Goal: Ask a question: Seek information or help from site administrators or community

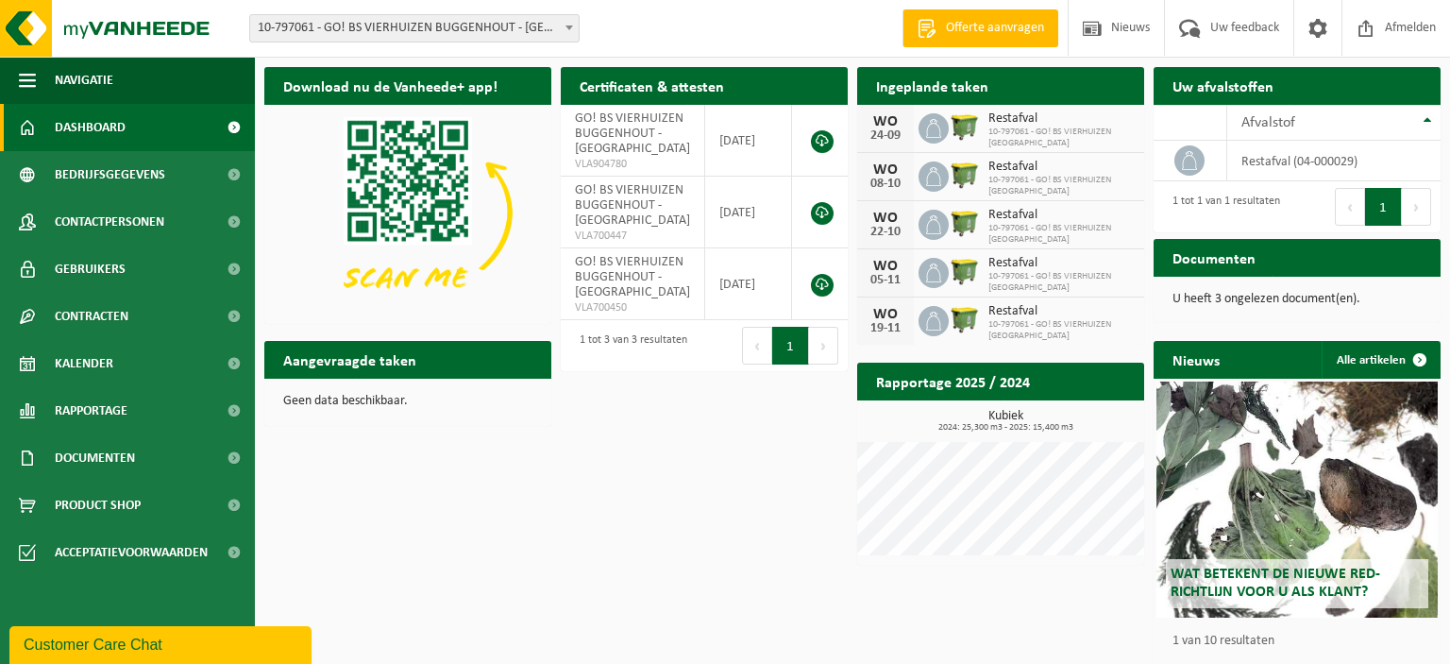
scroll to position [47, 0]
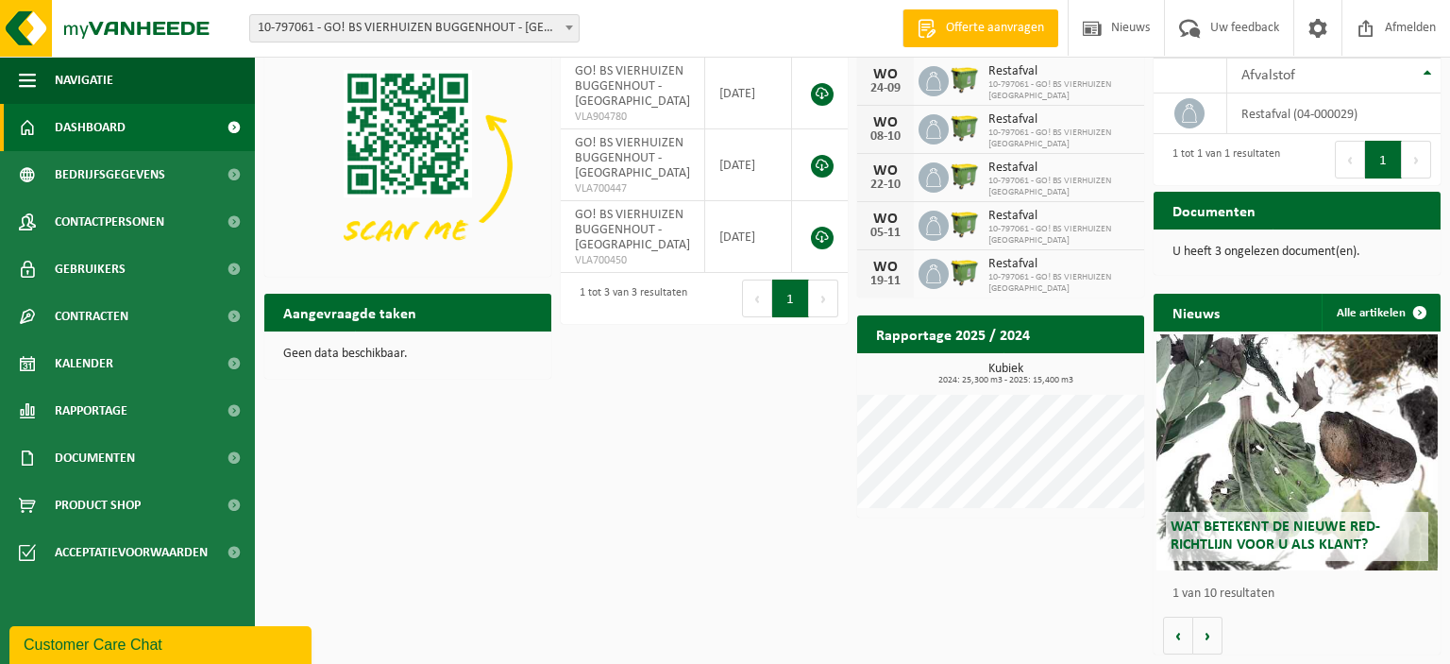
click at [103, 641] on div "Customer Care Chat" at bounding box center [161, 645] width 274 height 23
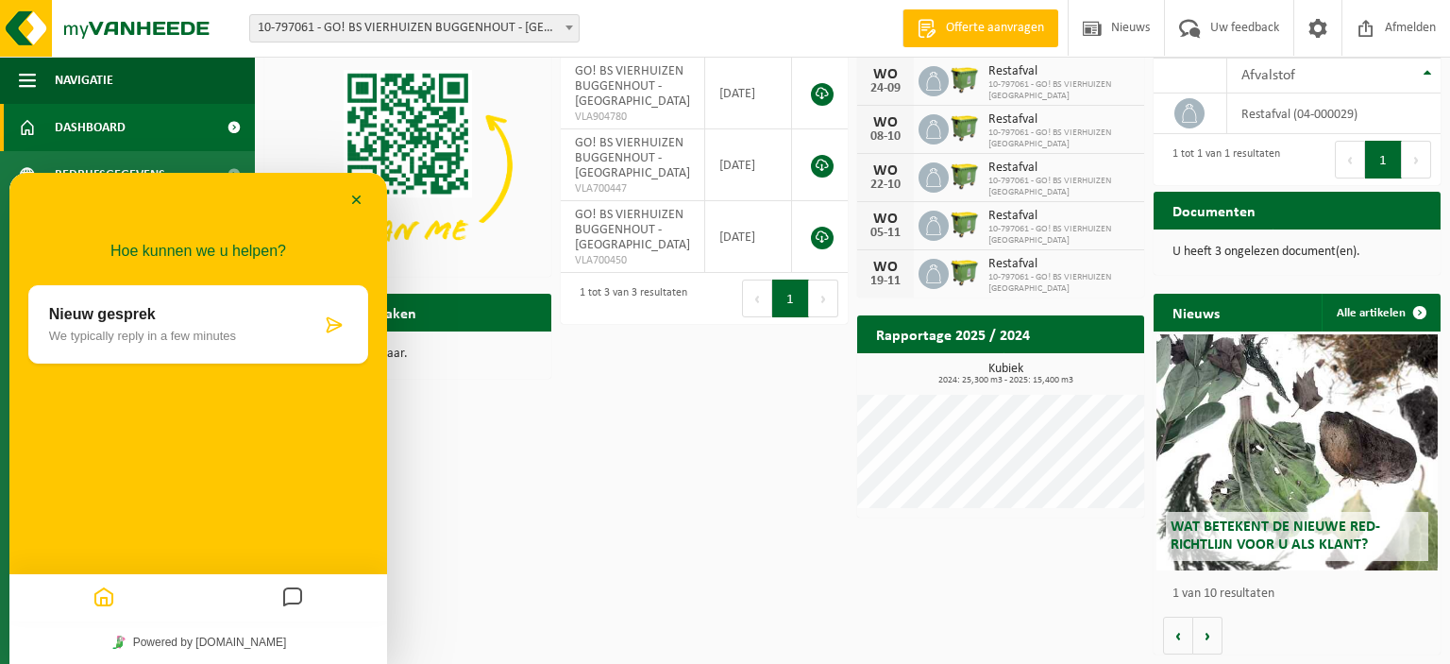
click at [100, 341] on p "We typically reply in a few minutes" at bounding box center [185, 336] width 272 height 14
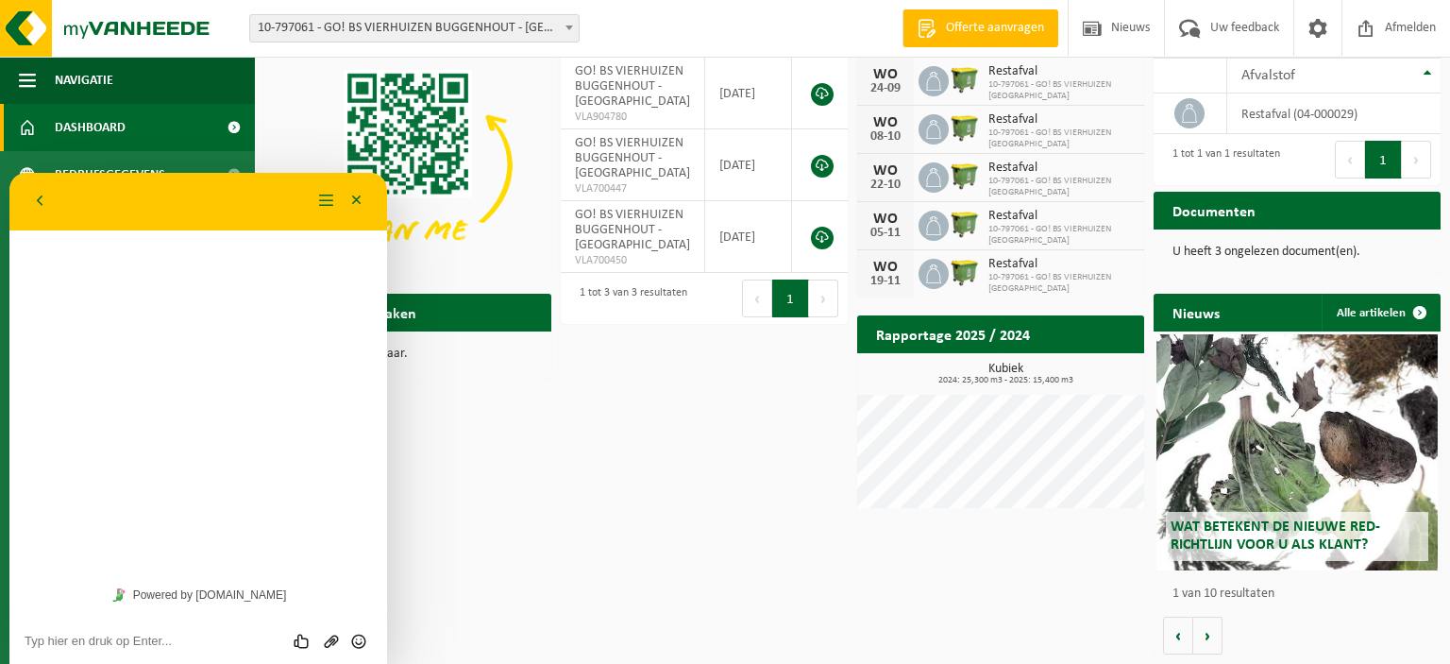
click at [528, 549] on div "Download nu de Vanheede+ app! Verberg Certificaten & attesten Bekijk uw certifi…" at bounding box center [853, 336] width 1186 height 653
click at [359, 198] on button "Minimaliseer" at bounding box center [357, 201] width 30 height 28
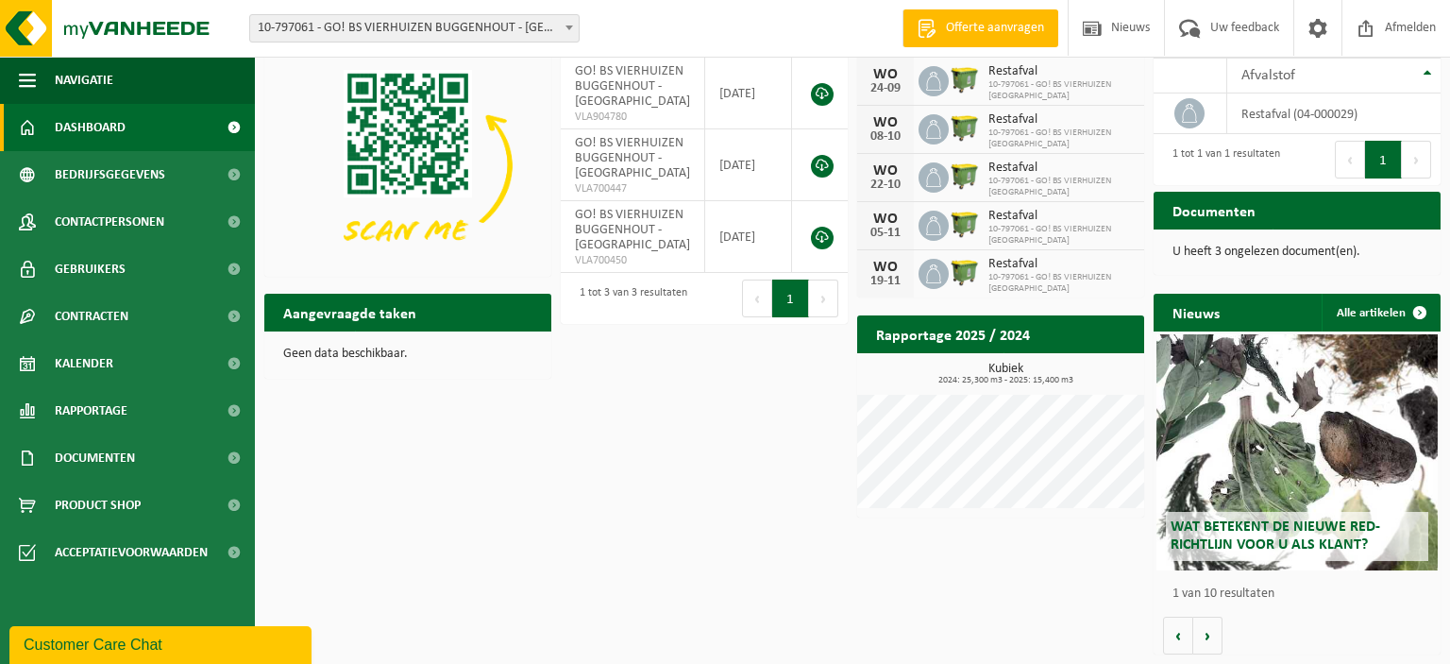
click at [96, 651] on div "Customer Care Chat" at bounding box center [161, 645] width 274 height 23
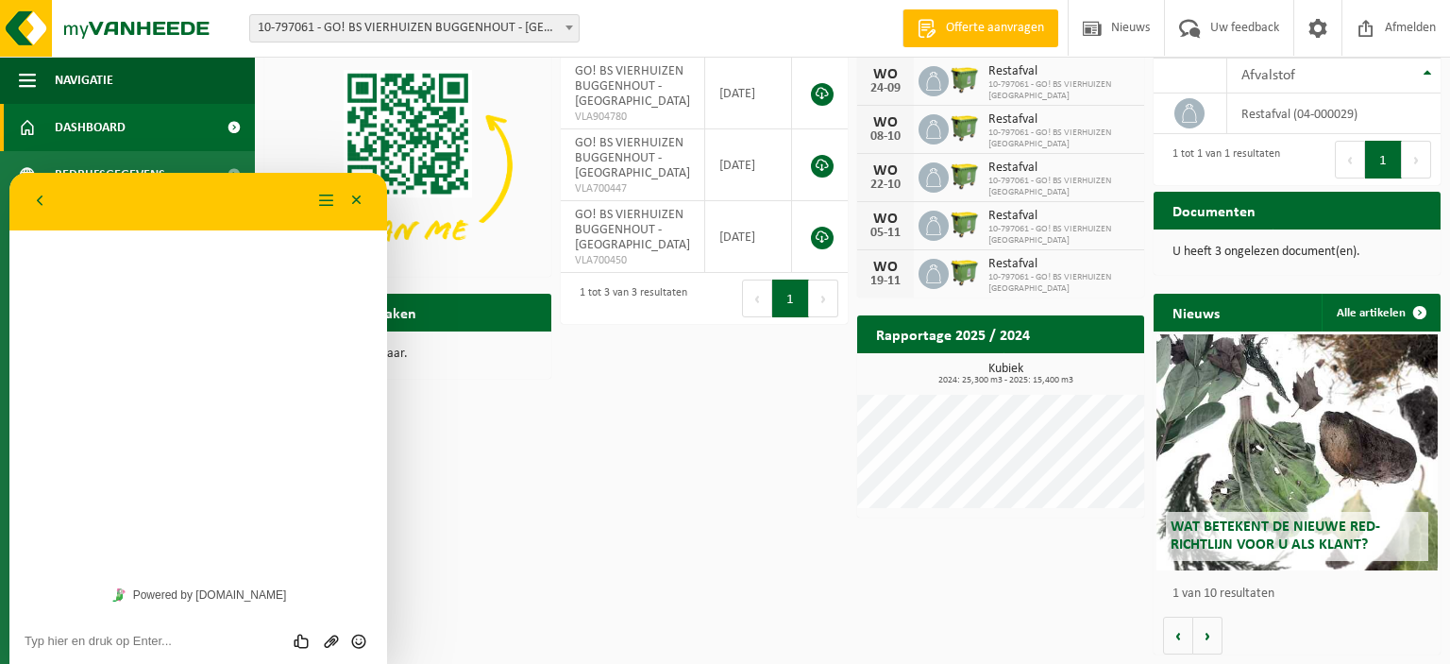
click at [62, 633] on div "Beoordeel deze chat Upload bestand Emoji invoeren" at bounding box center [198, 640] width 347 height 17
click at [57, 645] on textarea at bounding box center [198, 641] width 347 height 15
type textarea "N"
type textarea "Beste, kan je me het email adres geven aub?"
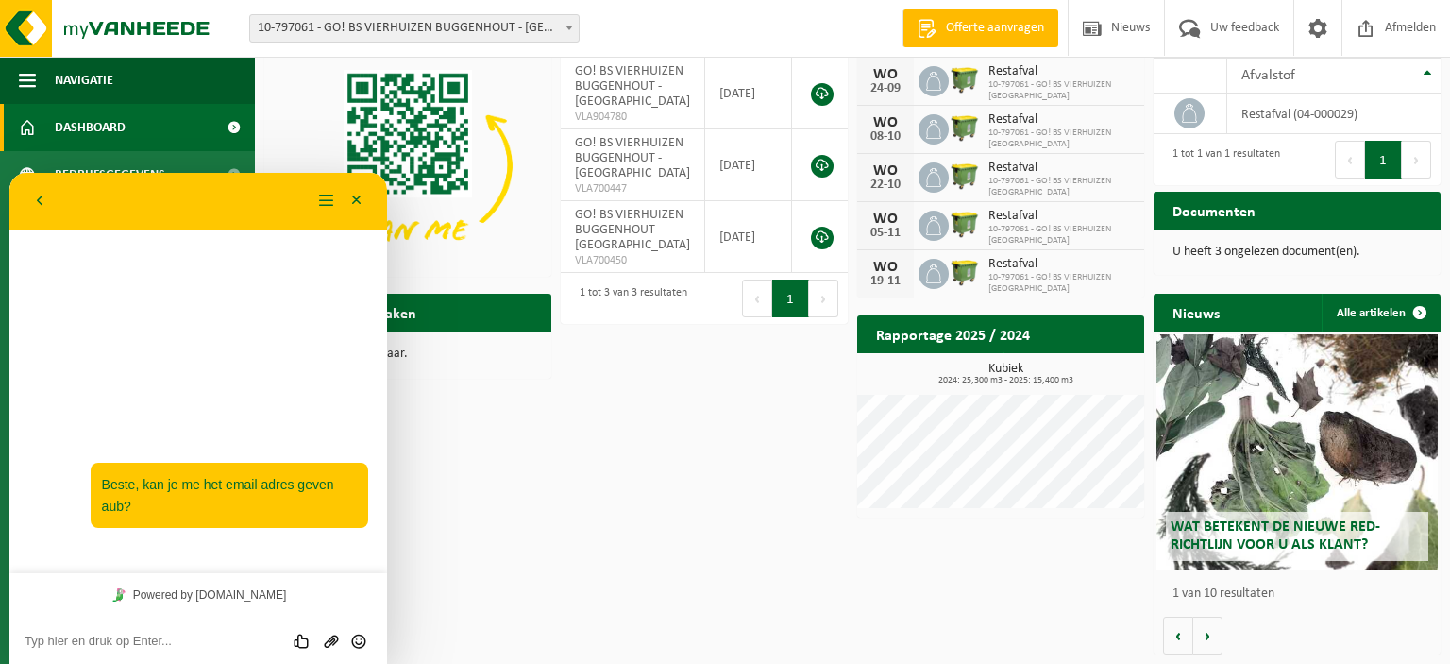
click at [498, 432] on div "Download nu de Vanheede+ app! Verberg Certificaten & attesten Bekijk uw certifi…" at bounding box center [853, 336] width 1186 height 653
click at [497, 432] on div "Download nu de Vanheede+ app! Verberg Certificaten & attesten Bekijk uw certifi…" at bounding box center [853, 336] width 1186 height 653
click at [348, 197] on button "Minimaliseer" at bounding box center [357, 201] width 30 height 28
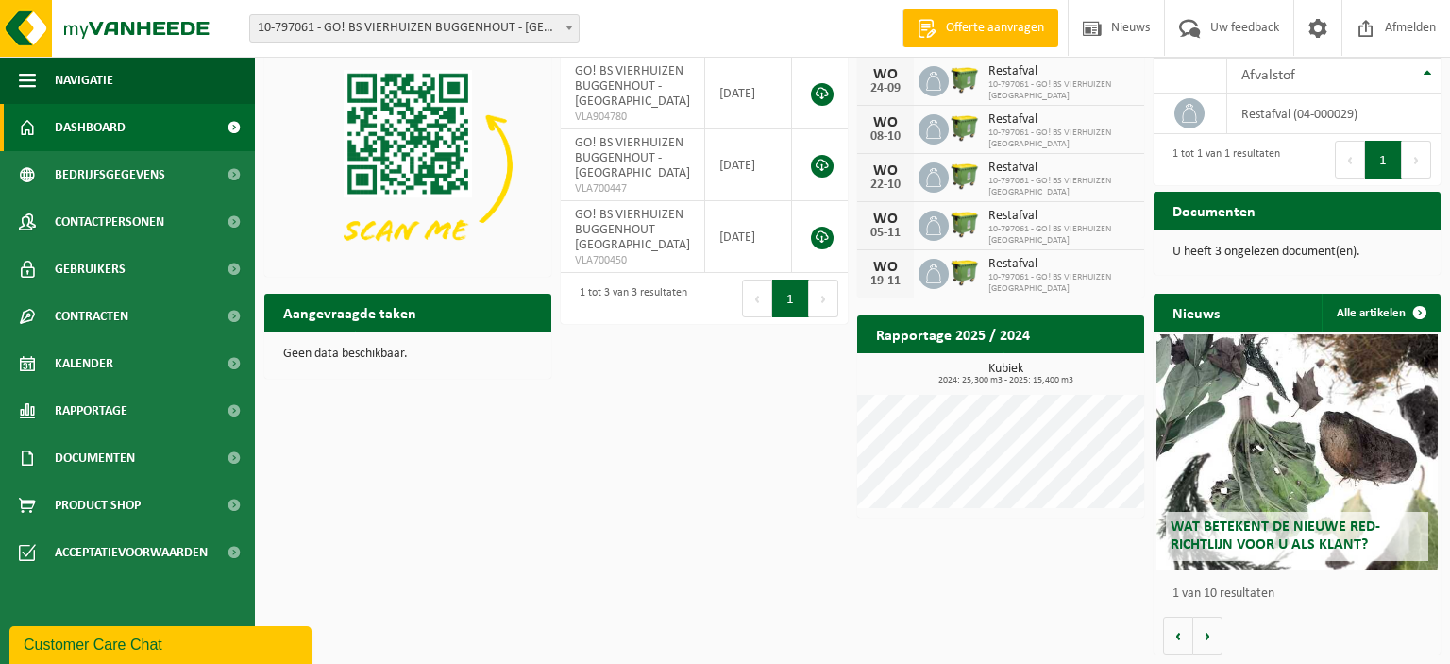
click at [119, 654] on div "Customer Care Chat" at bounding box center [161, 645] width 274 height 23
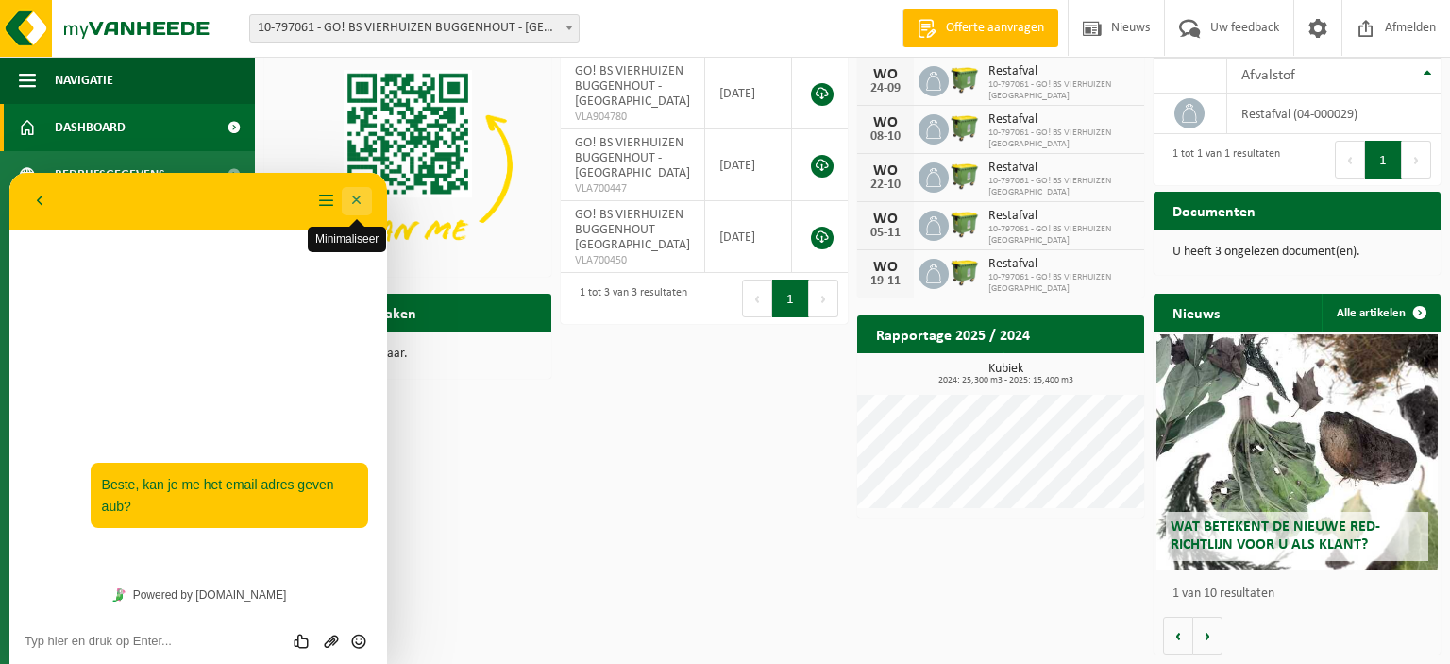
click at [353, 205] on button "Minimaliseer" at bounding box center [357, 201] width 30 height 28
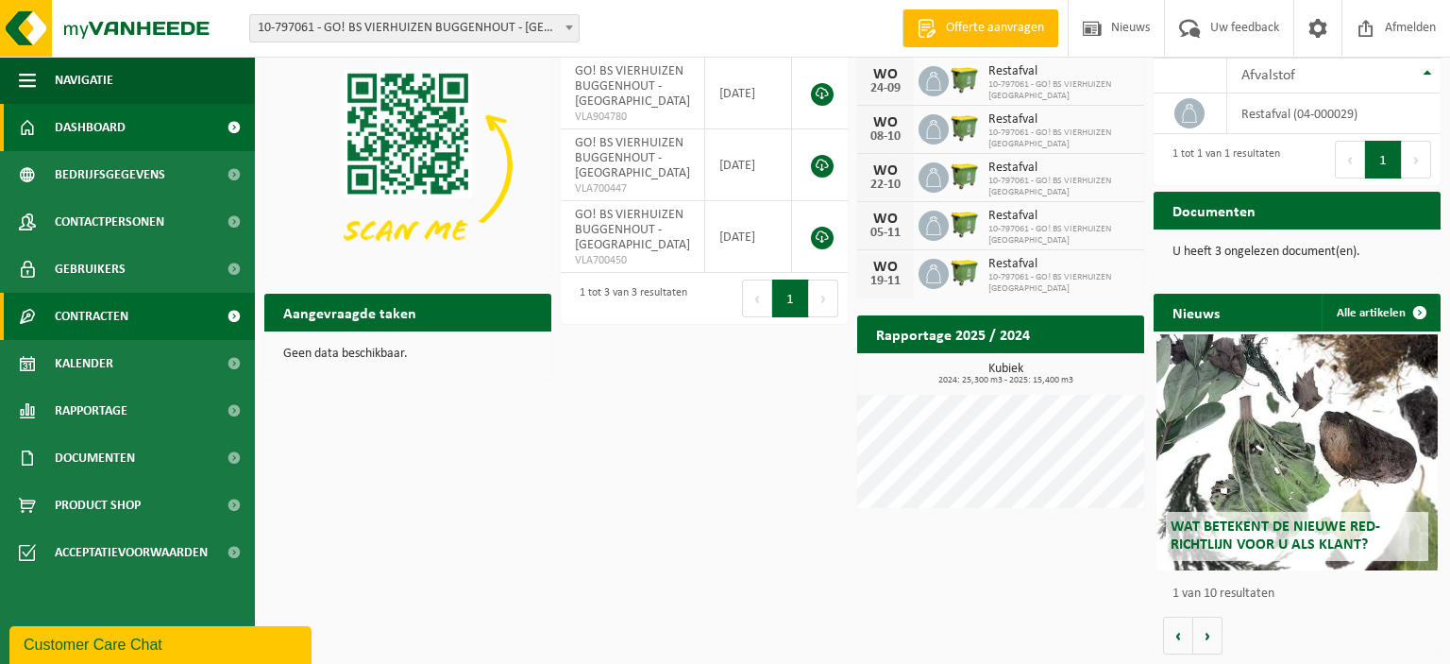
click at [93, 313] on span "Contracten" at bounding box center [92, 316] width 74 height 47
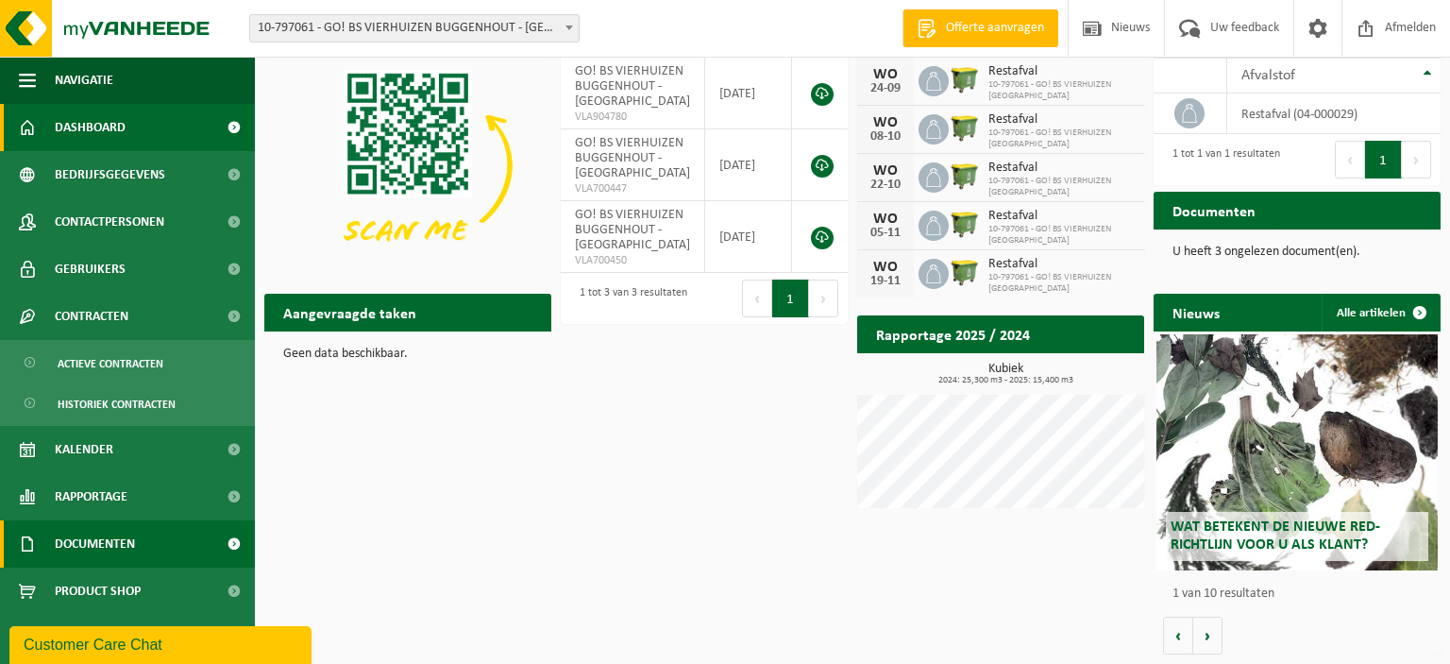
click at [97, 546] on span "Documenten" at bounding box center [95, 543] width 80 height 47
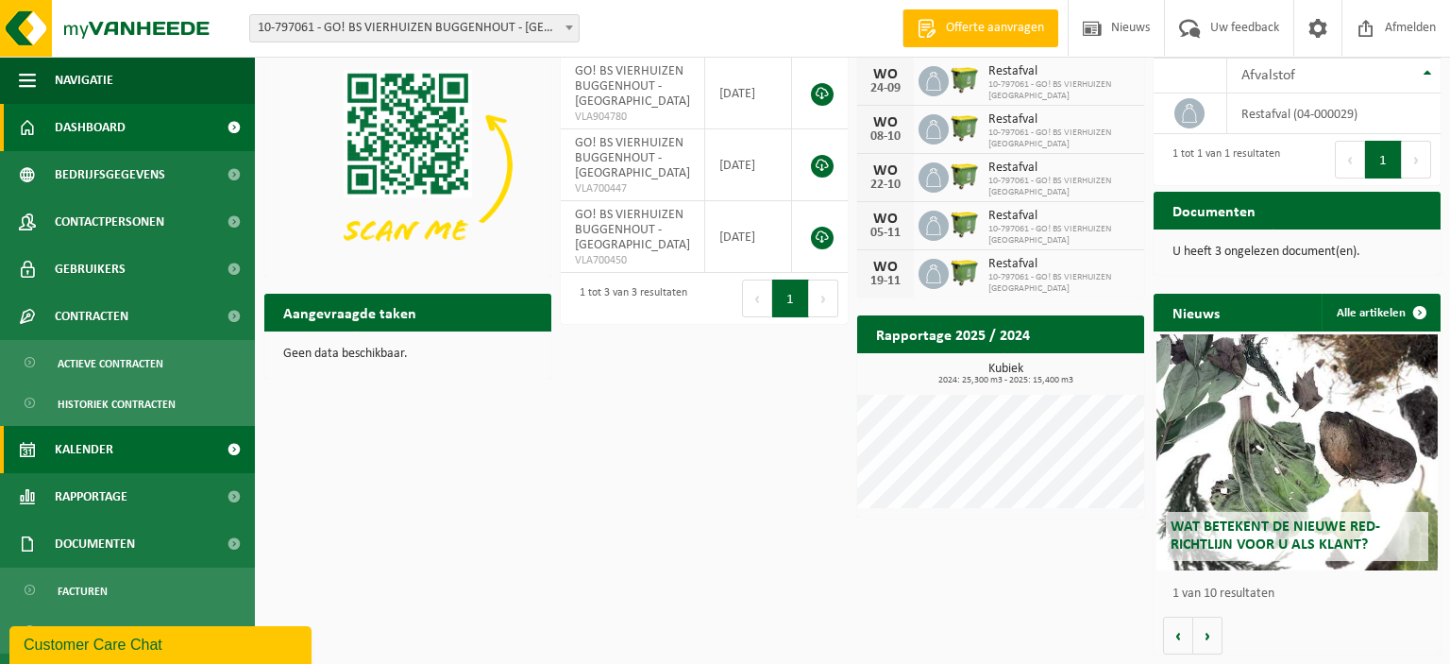
click at [91, 455] on span "Kalender" at bounding box center [84, 449] width 59 height 47
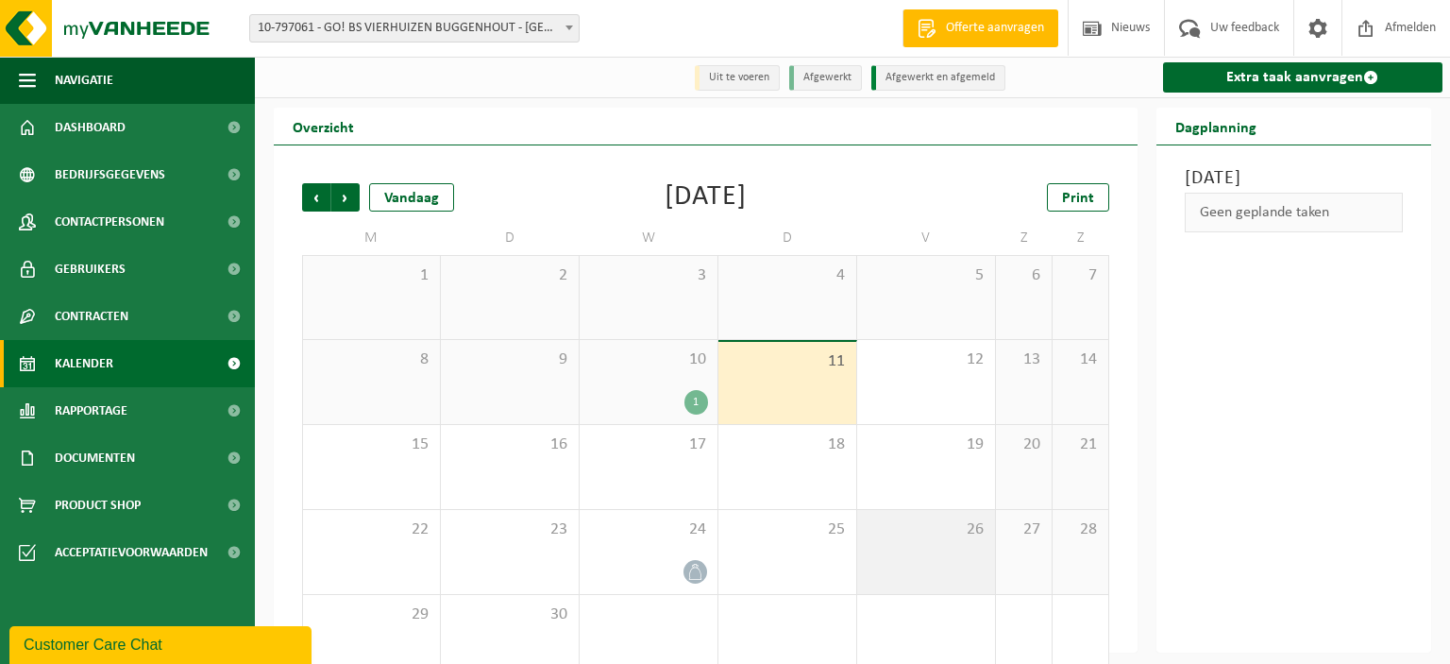
scroll to position [36, 0]
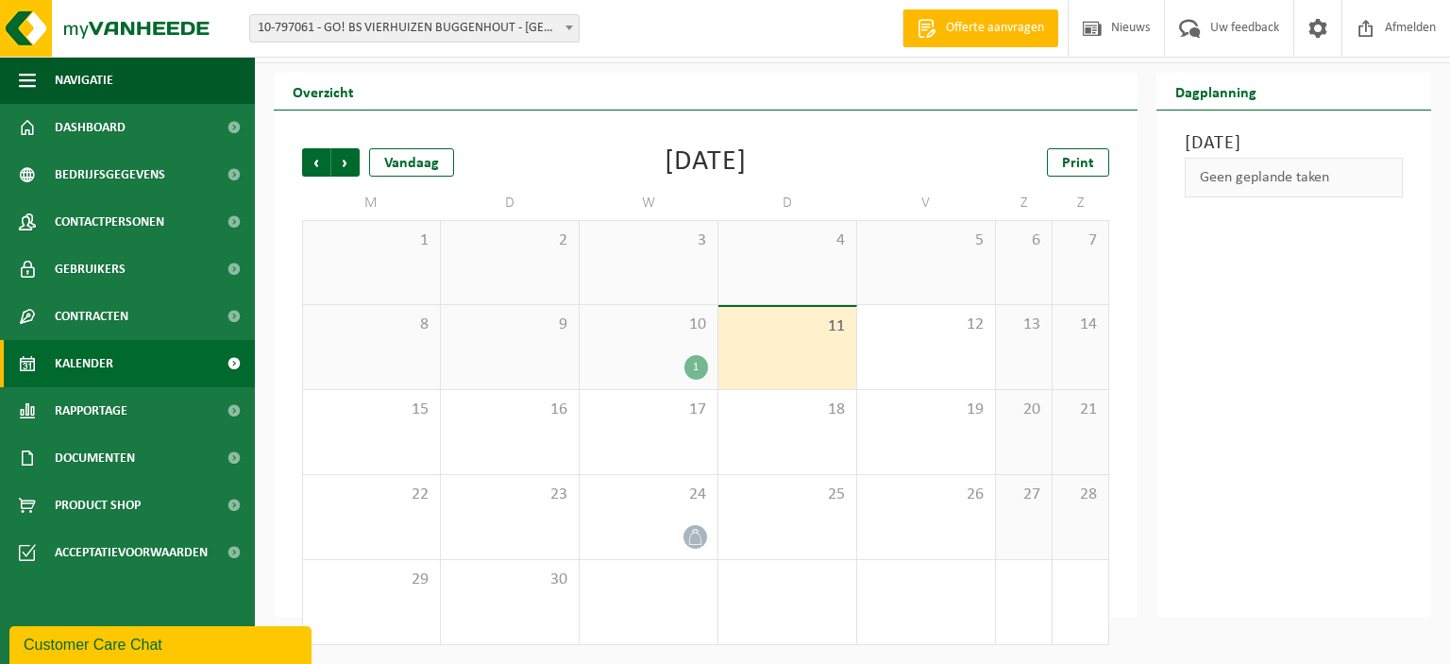
click at [1416, 567] on div "[DATE] Geen geplande taken" at bounding box center [1295, 363] width 276 height 507
click at [311, 158] on span "Vorige" at bounding box center [316, 162] width 28 height 28
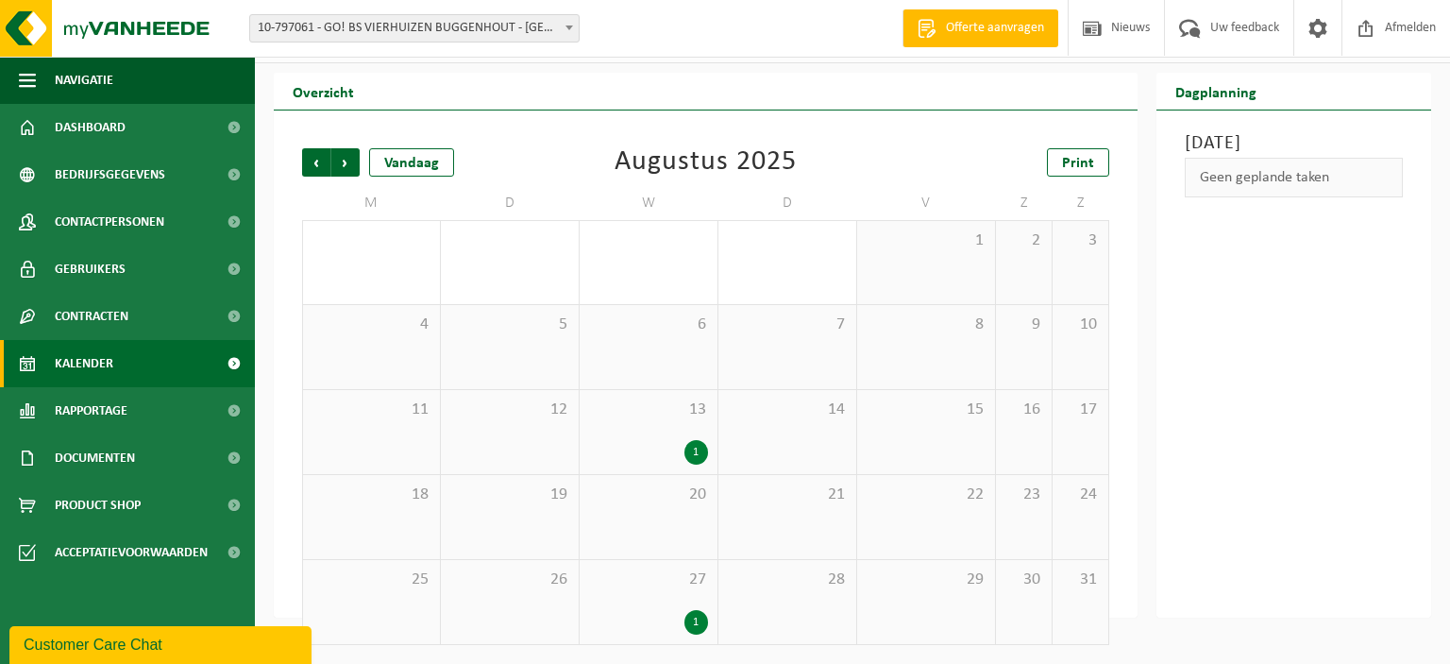
click at [482, 90] on div "Overzicht" at bounding box center [706, 92] width 864 height 38
click at [345, 157] on span "Volgende" at bounding box center [345, 162] width 28 height 28
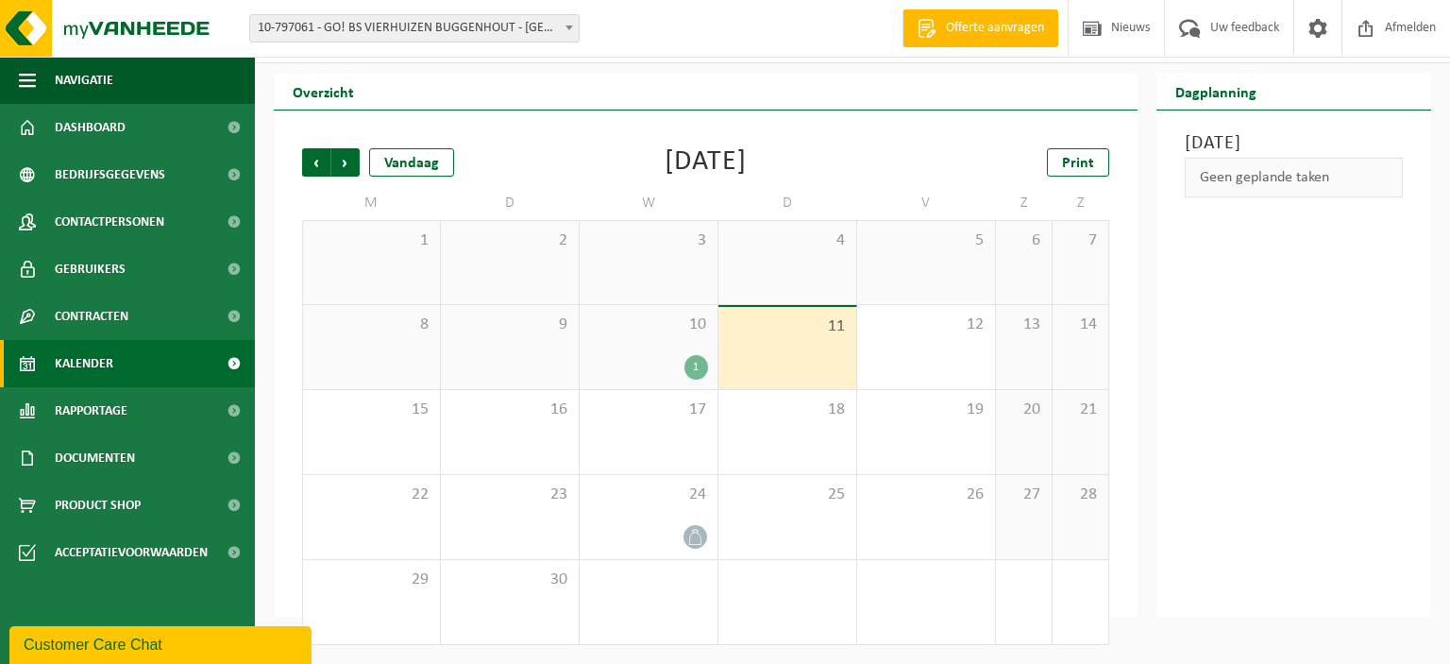
click at [345, 157] on span "Volgende" at bounding box center [345, 162] width 28 height 28
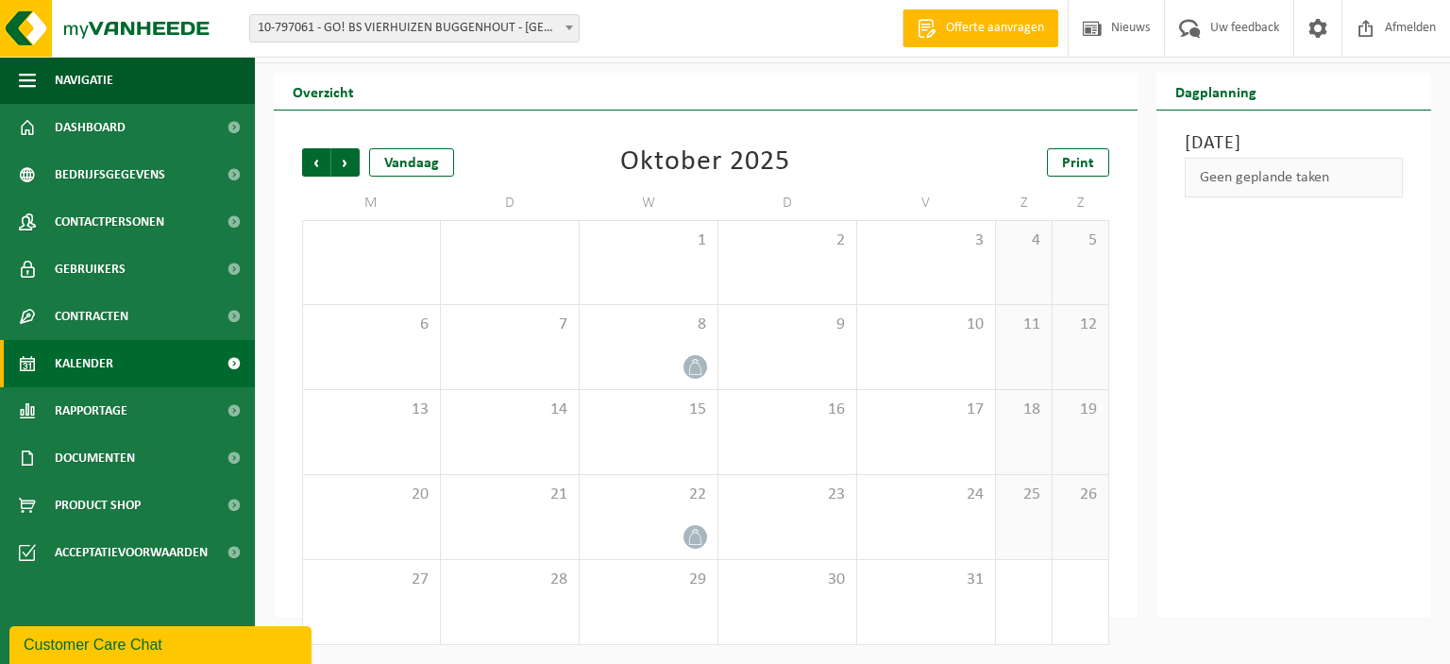
click at [345, 157] on span "Volgende" at bounding box center [345, 162] width 28 height 28
click at [326, 163] on span "Vorige" at bounding box center [316, 162] width 28 height 28
